Goal: Task Accomplishment & Management: Complete application form

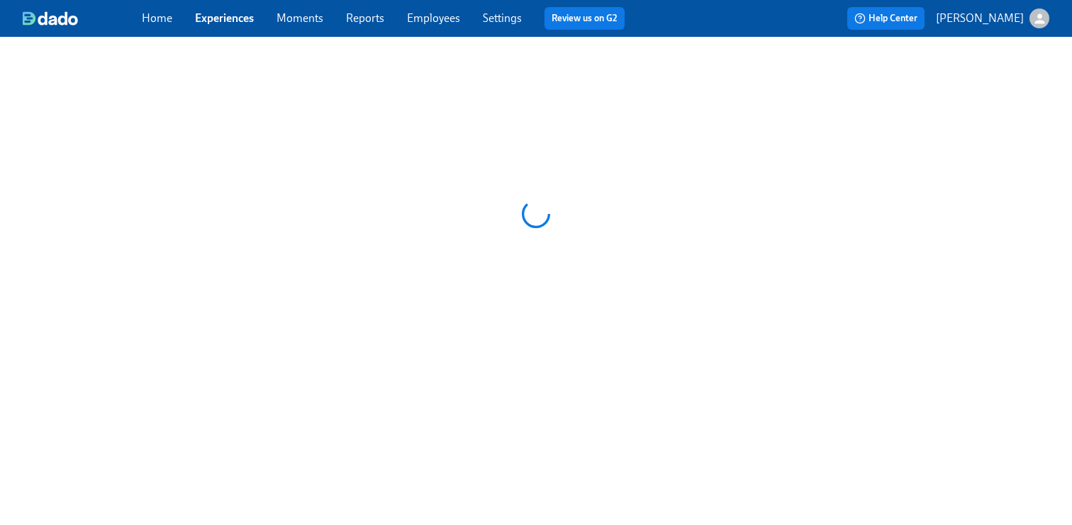
click at [443, 22] on link "Employees" at bounding box center [433, 17] width 53 height 13
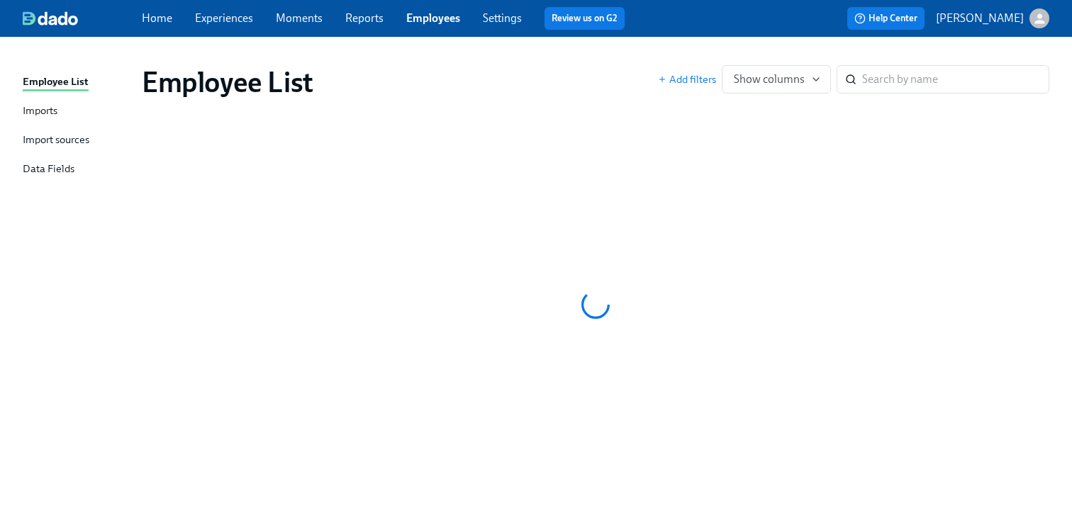
click at [428, 17] on link "Employees" at bounding box center [433, 17] width 54 height 13
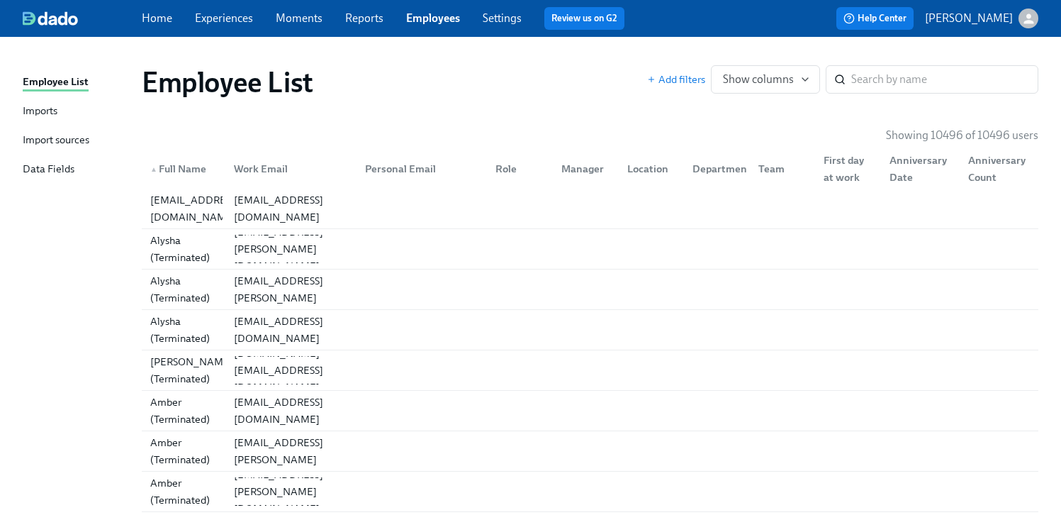
click at [221, 21] on link "Experiences" at bounding box center [224, 17] width 58 height 13
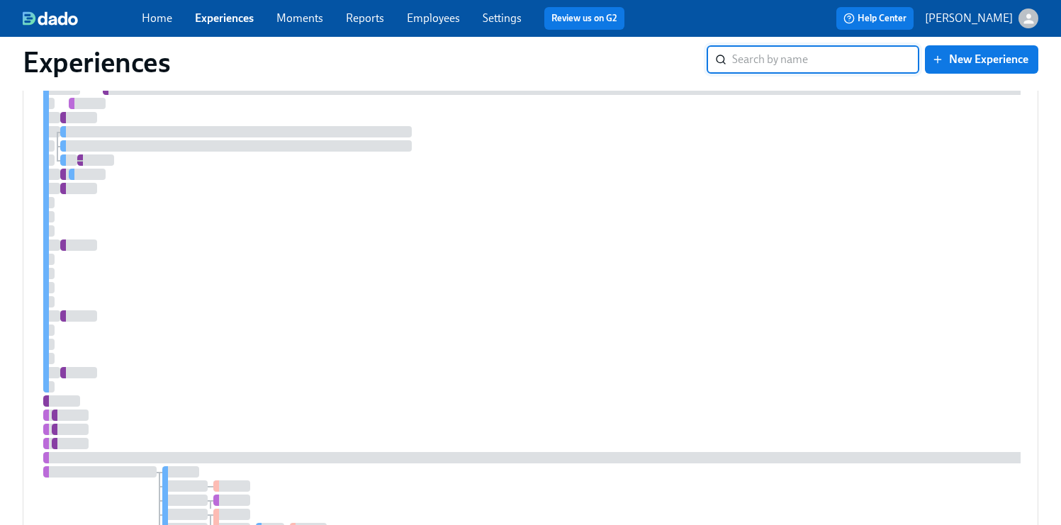
scroll to position [2044, 0]
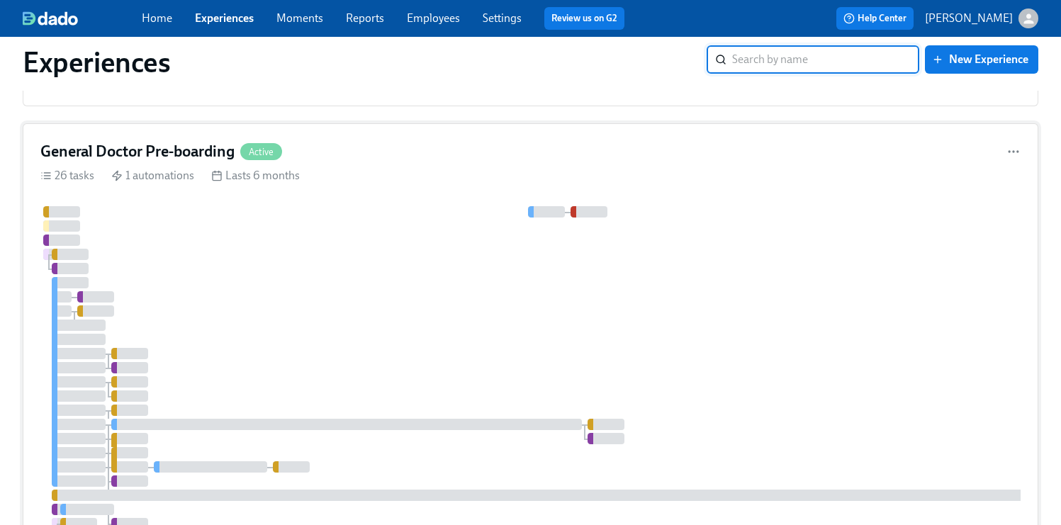
click at [602, 312] on div at bounding box center [844, 417] width 1608 height 422
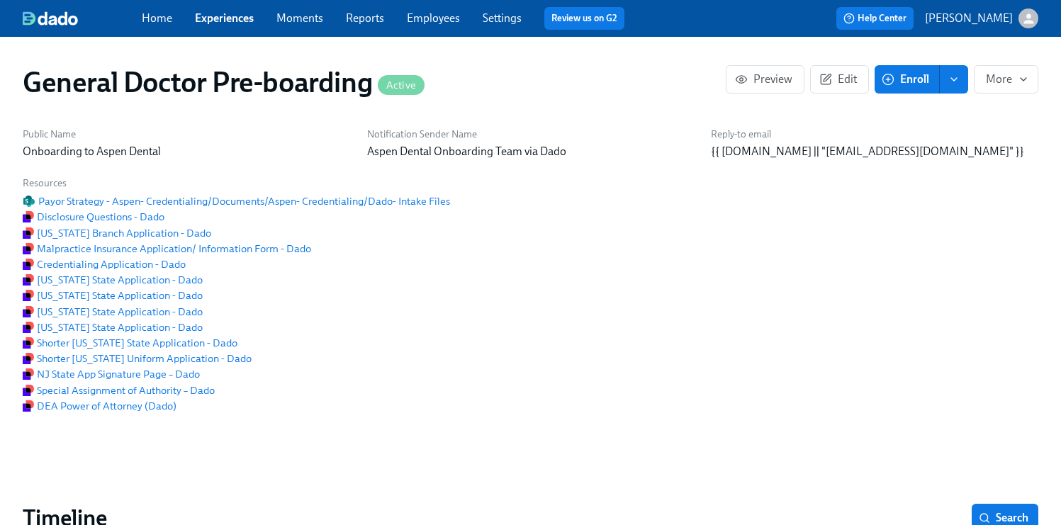
click at [912, 72] on span "Enroll" at bounding box center [907, 79] width 45 height 14
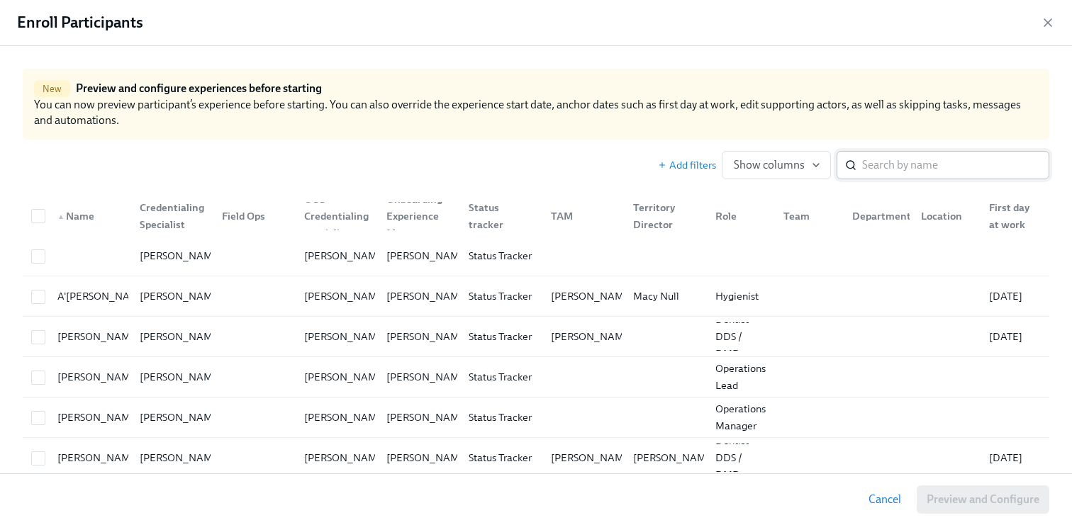
click at [891, 162] on input "search" at bounding box center [955, 165] width 187 height 28
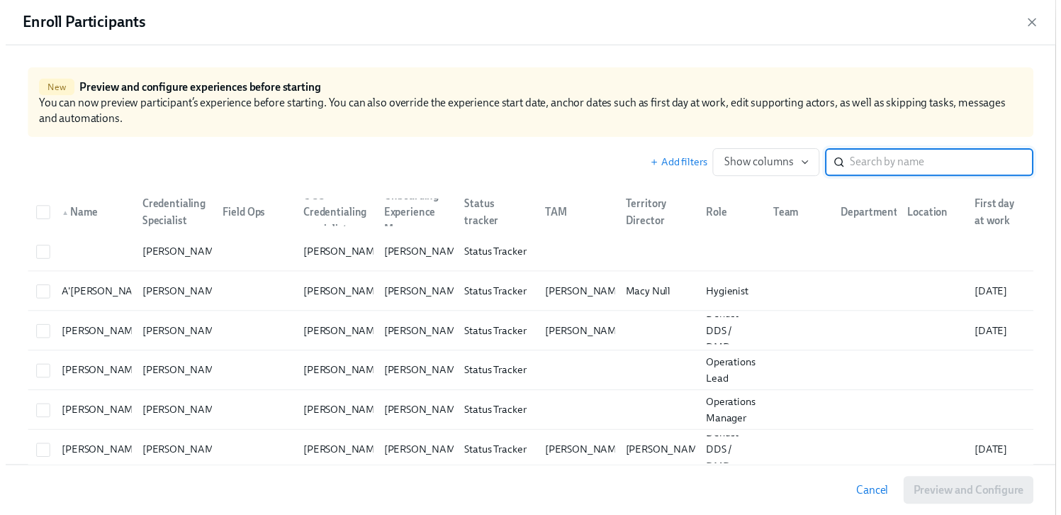
scroll to position [0, 36825]
paste input "[PERSON_NAME]"
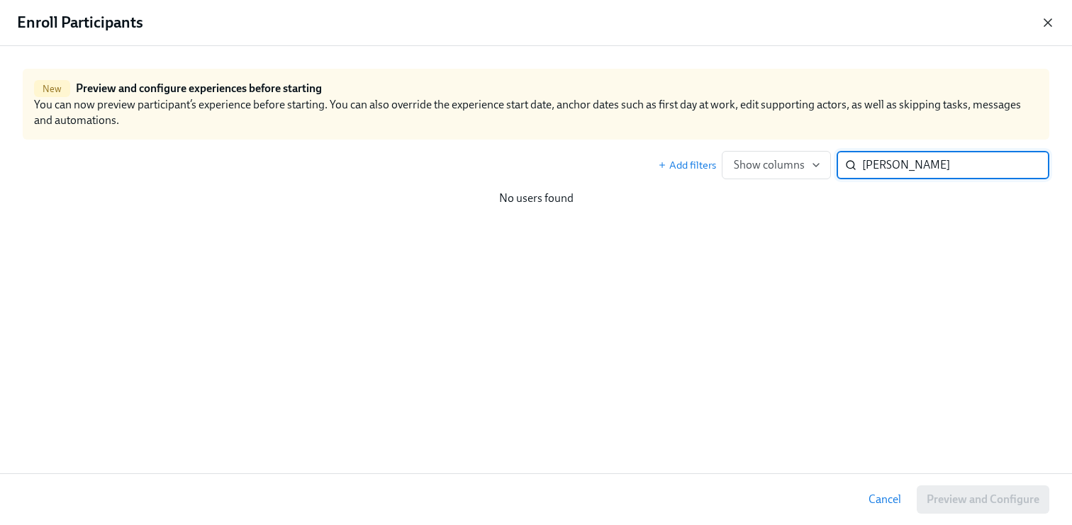
type input "[PERSON_NAME]"
click at [1048, 23] on icon "button" at bounding box center [1047, 23] width 14 height 14
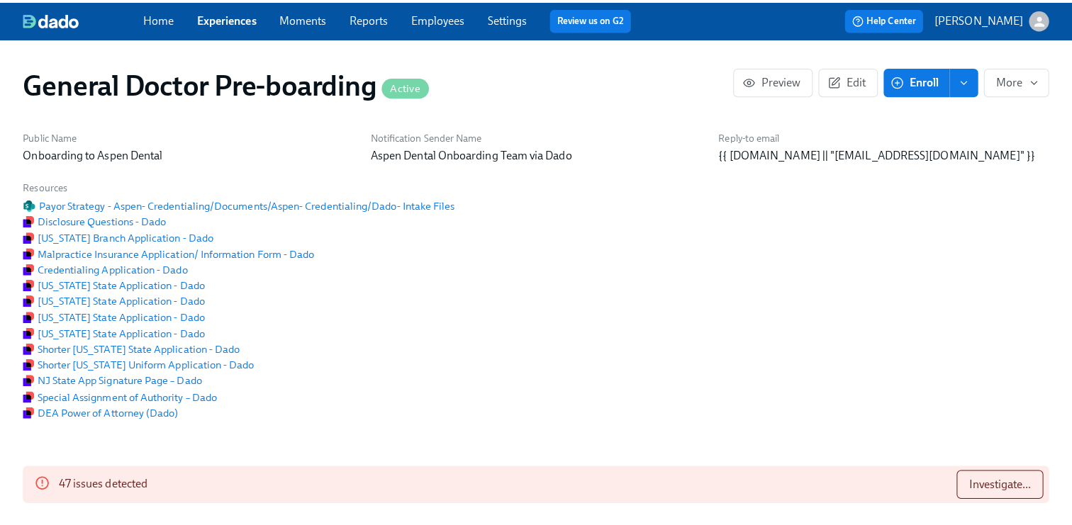
scroll to position [0, 36814]
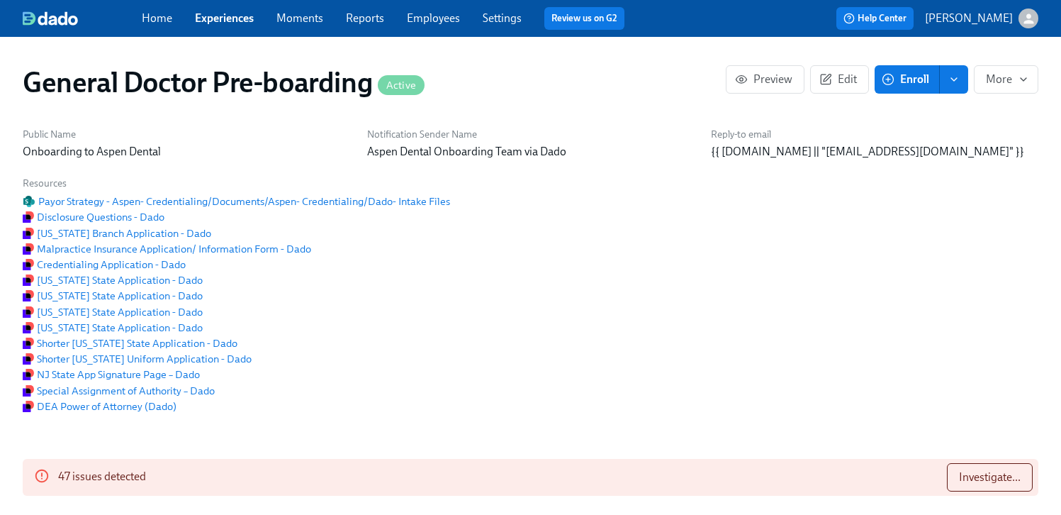
click at [415, 19] on link "Employees" at bounding box center [433, 17] width 53 height 13
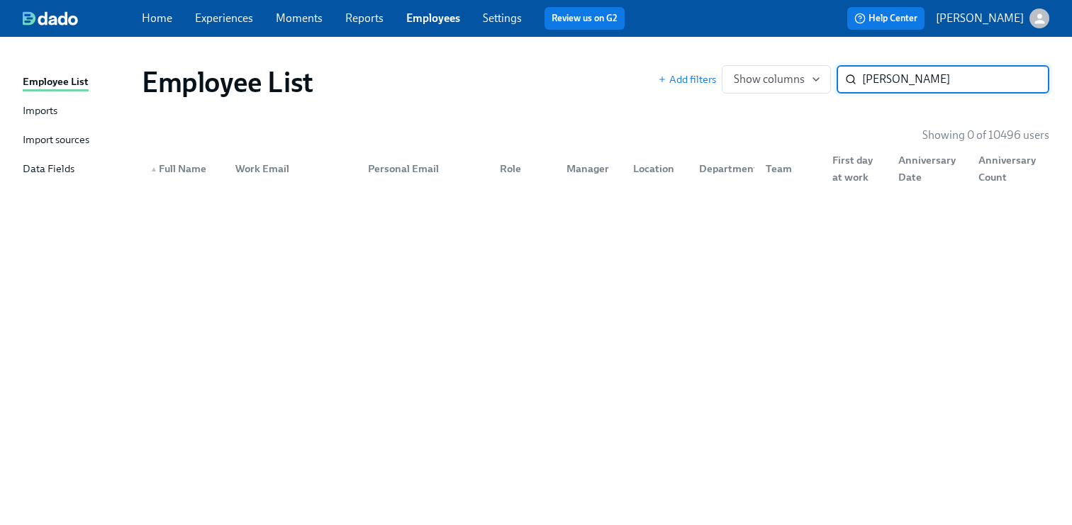
type input "[PERSON_NAME]"
